Goal: Information Seeking & Learning: Learn about a topic

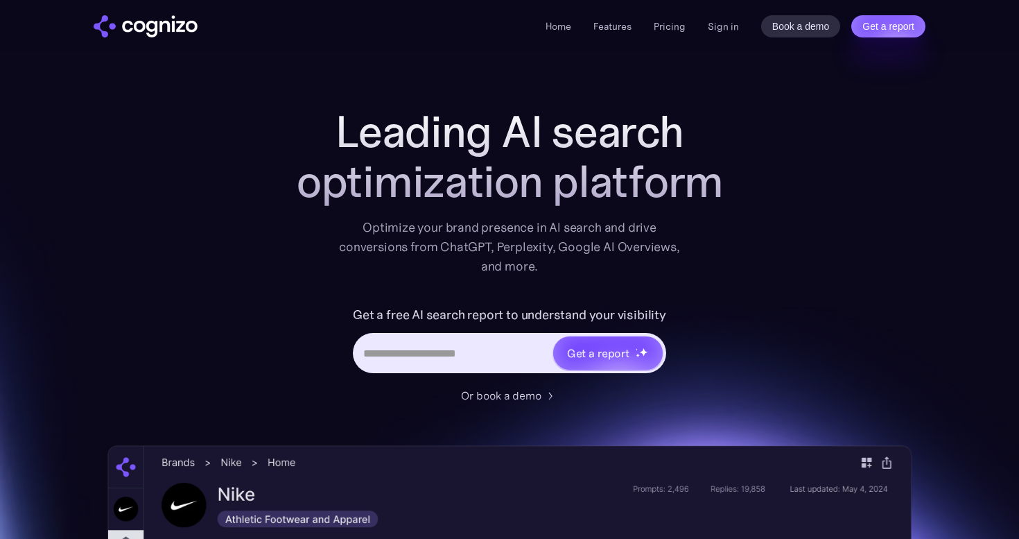
click at [414, 146] on h1 "Leading AI search optimization platform" at bounding box center [509, 157] width 554 height 100
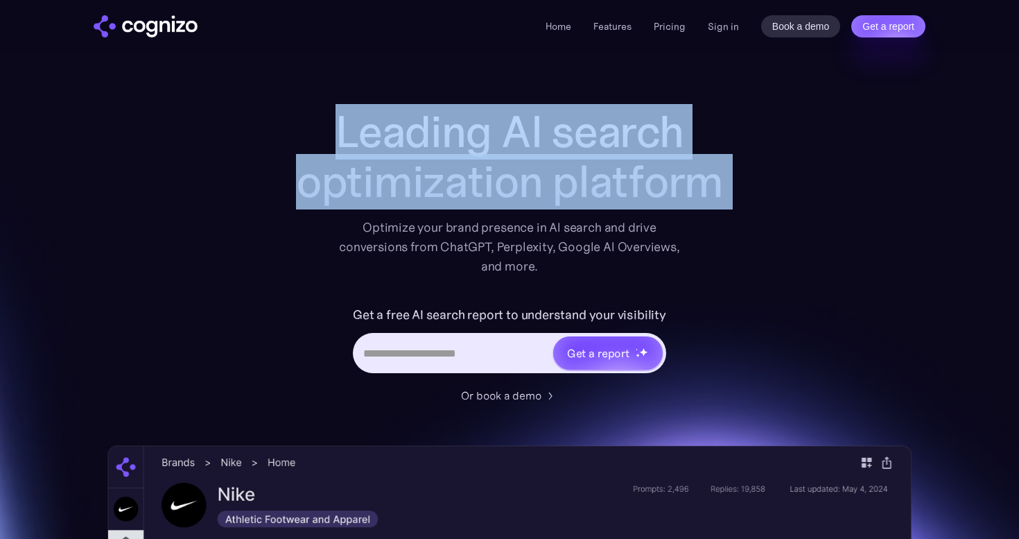
click at [414, 146] on h1 "Leading AI search optimization platform" at bounding box center [509, 157] width 554 height 100
click at [414, 206] on h1 "Leading AI search optimization platform" at bounding box center [509, 157] width 554 height 100
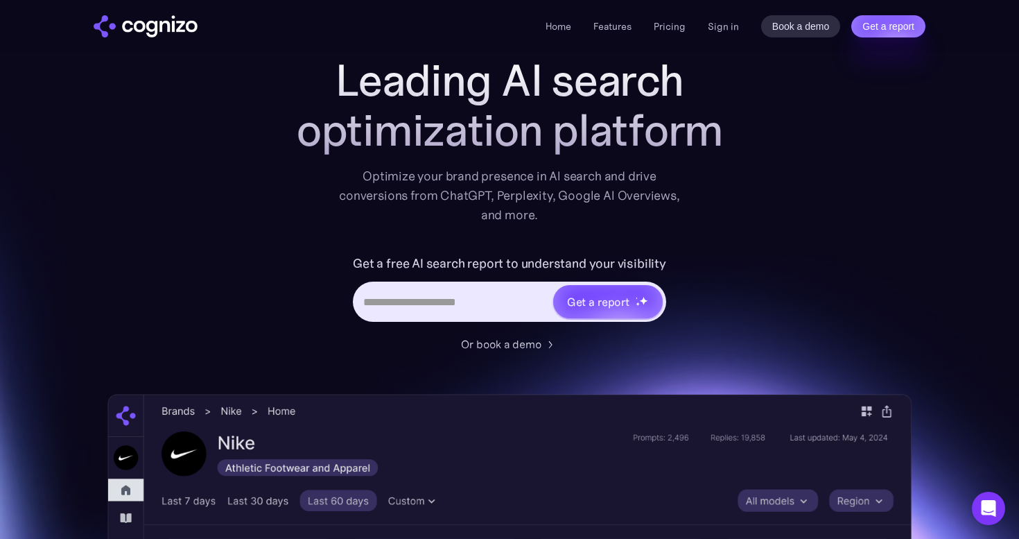
scroll to position [53, 0]
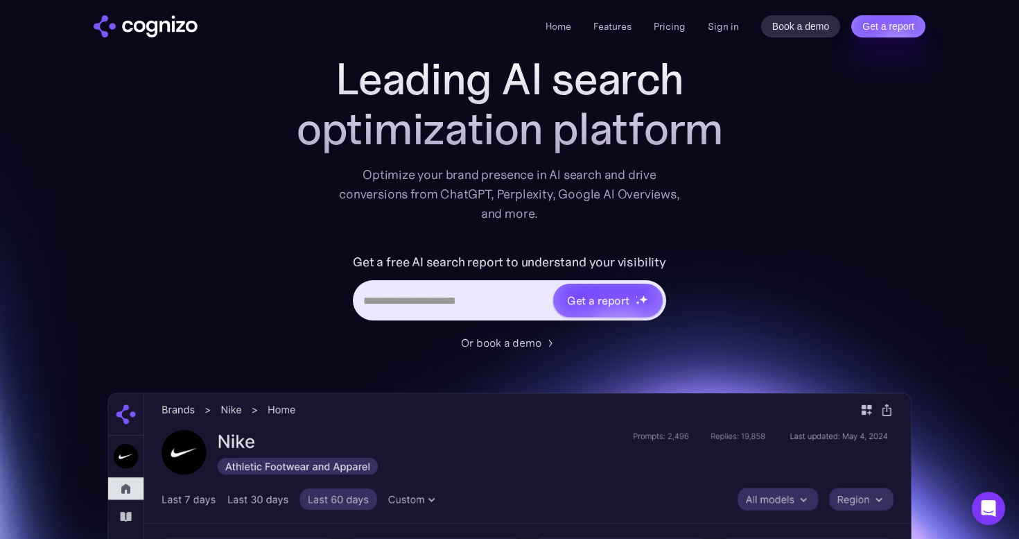
click at [420, 192] on div "Optimize your brand presence in AI search and drive conversions from ChatGPT, P…" at bounding box center [509, 194] width 341 height 58
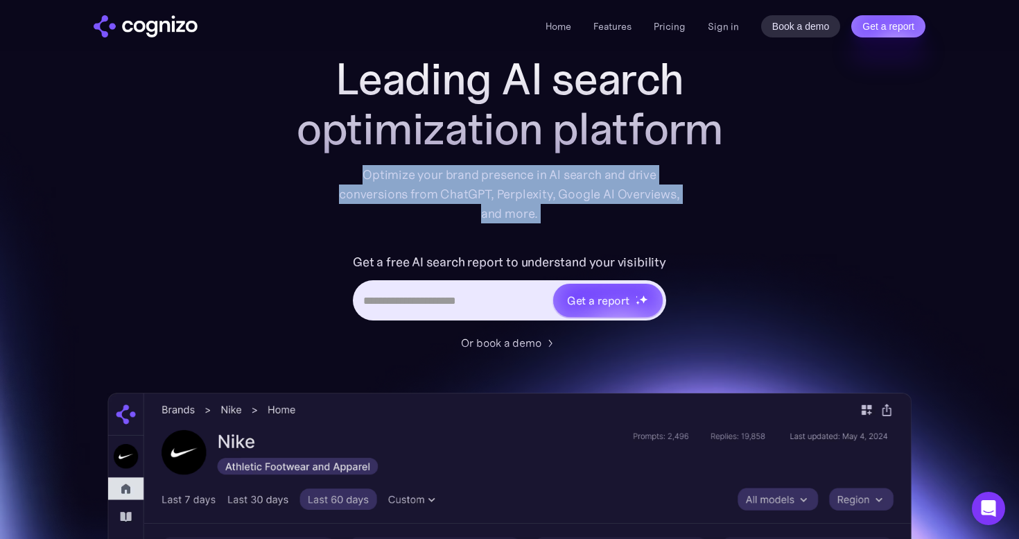
click at [420, 192] on div "Optimize your brand presence in AI search and drive conversions from ChatGPT, P…" at bounding box center [509, 194] width 341 height 58
click at [420, 210] on div "Optimize your brand presence in AI search and drive conversions from ChatGPT, P…" at bounding box center [509, 194] width 341 height 58
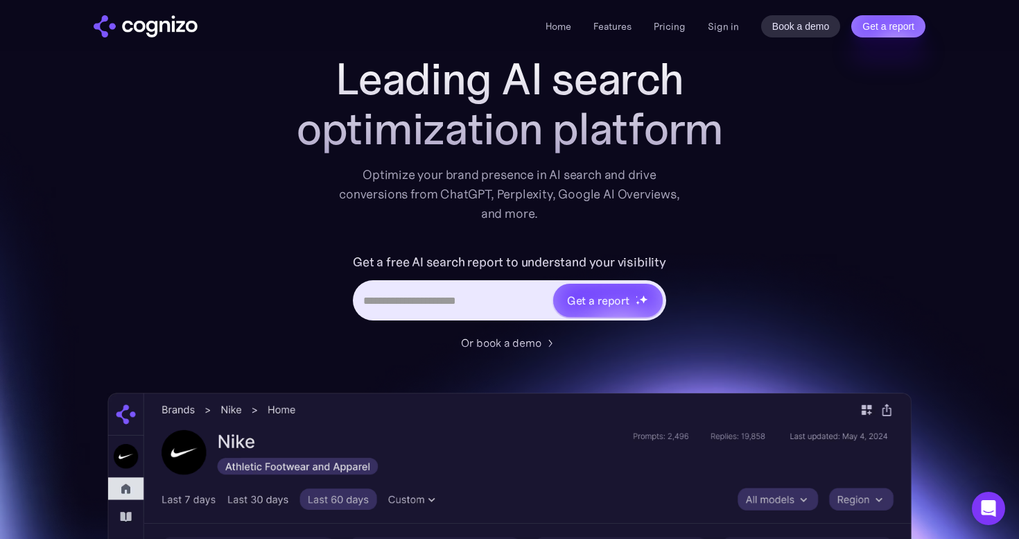
click at [432, 194] on div "Optimize your brand presence in AI search and drive conversions from ChatGPT, P…" at bounding box center [509, 194] width 341 height 58
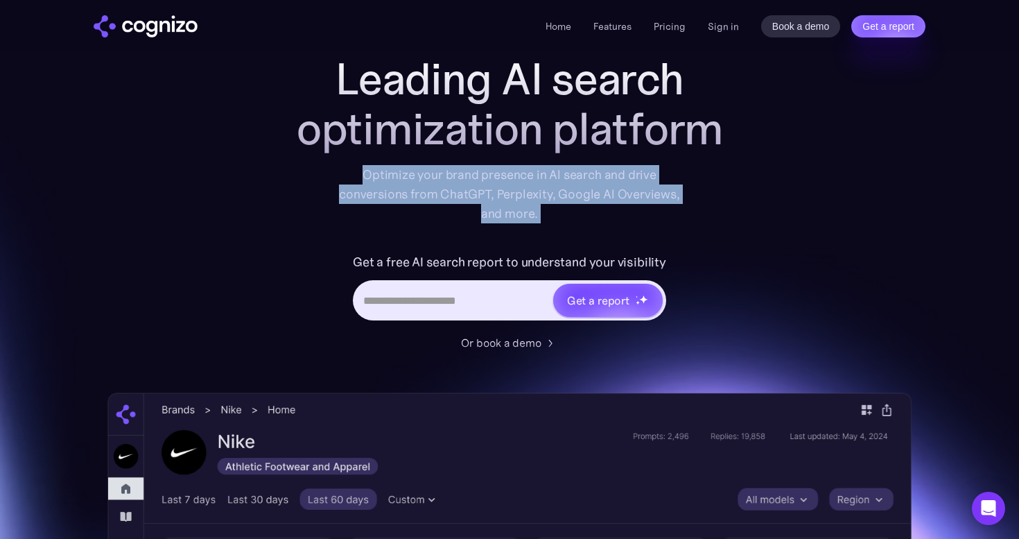
click at [432, 194] on div "Optimize your brand presence in AI search and drive conversions from ChatGPT, P…" at bounding box center [509, 194] width 341 height 58
click at [432, 215] on div "Optimize your brand presence in AI search and drive conversions from ChatGPT, P…" at bounding box center [509, 194] width 341 height 58
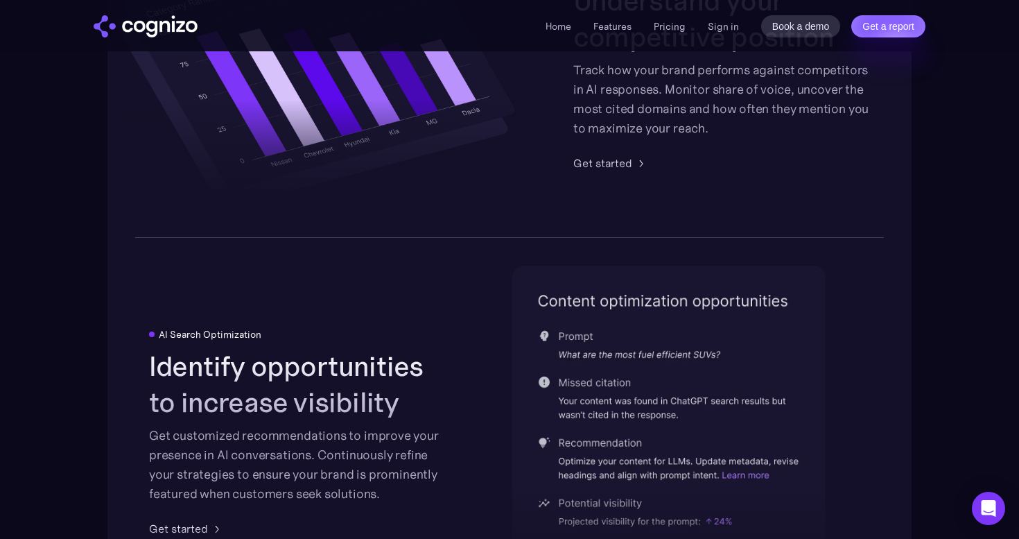
scroll to position [2995, 0]
